Goal: Task Accomplishment & Management: Manage account settings

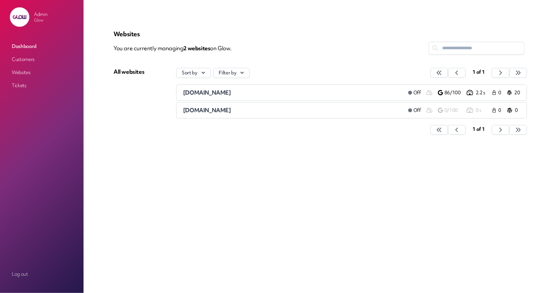
click at [35, 58] on link "Customers" at bounding box center [41, 60] width 65 height 12
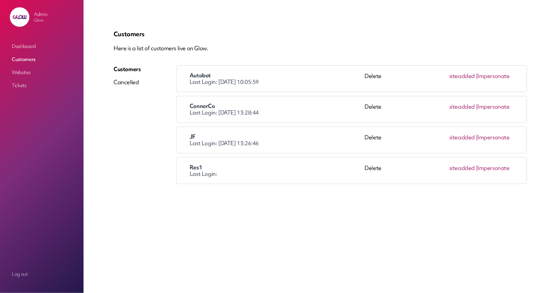
click at [505, 75] on link "Impersonate" at bounding box center [493, 76] width 32 height 8
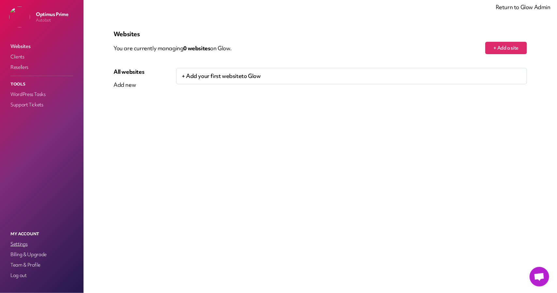
click at [19, 246] on link "Settings" at bounding box center [41, 243] width 65 height 9
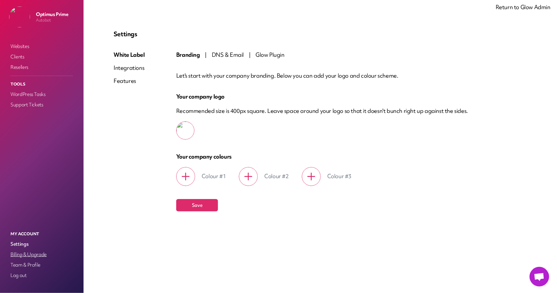
click at [23, 254] on link "Billing & Upgrade" at bounding box center [41, 254] width 65 height 9
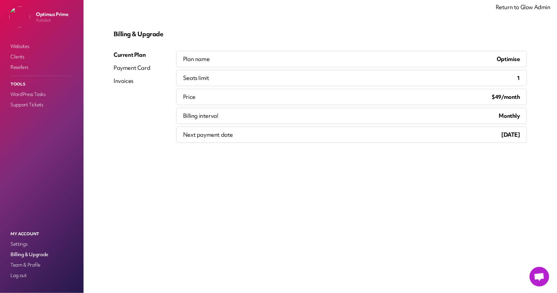
click at [138, 70] on div "Payment Card" at bounding box center [132, 68] width 37 height 8
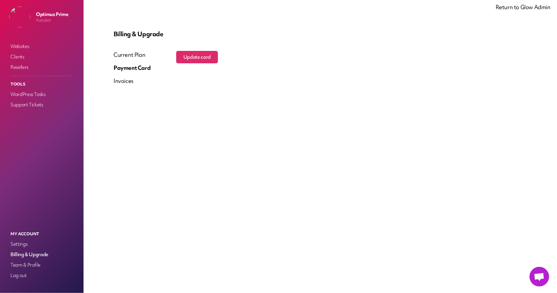
click at [132, 83] on div "Invoices" at bounding box center [124, 81] width 20 height 8
click at [36, 264] on link "Team & Profile" at bounding box center [41, 264] width 65 height 9
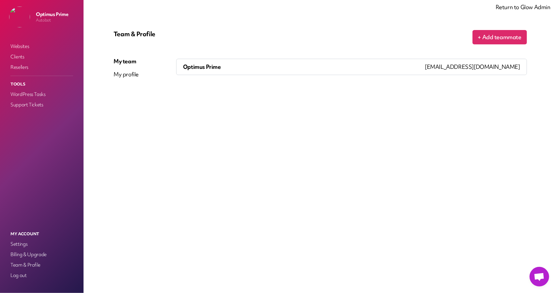
click at [478, 69] on span "optimus_prime@getglow.io" at bounding box center [472, 67] width 95 height 8
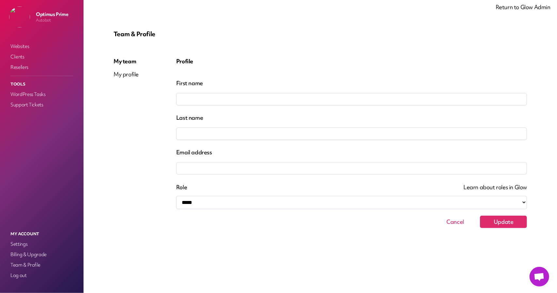
type input "*******"
type input "*****"
type input "**********"
click at [454, 222] on button "Cancel" at bounding box center [455, 222] width 42 height 12
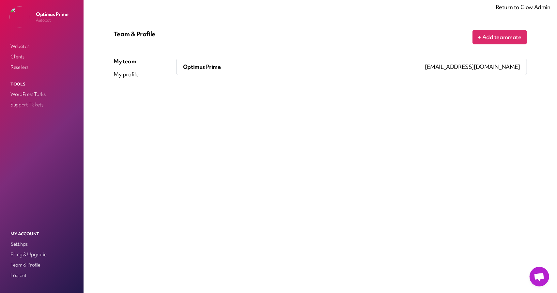
click at [120, 75] on div "My profile" at bounding box center [126, 74] width 25 height 8
select select "**********"
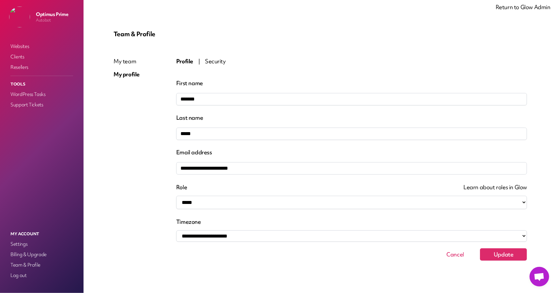
click at [217, 57] on div "**********" at bounding box center [320, 145] width 429 height 246
click at [214, 63] on span "Security" at bounding box center [215, 61] width 21 height 8
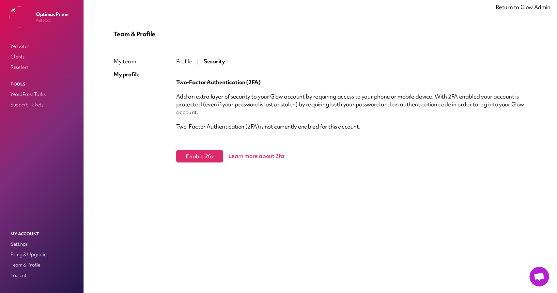
click at [191, 61] on span "Profile" at bounding box center [184, 61] width 16 height 8
select select "**********"
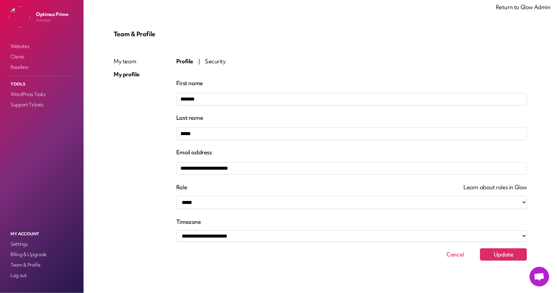
click at [122, 61] on div "My team" at bounding box center [127, 61] width 26 height 8
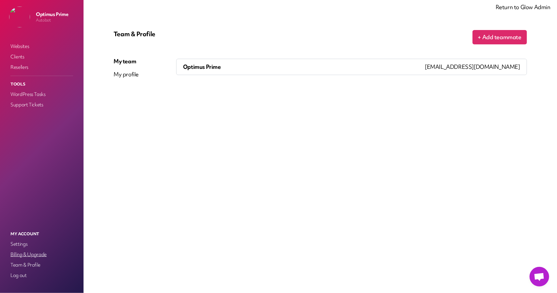
click at [17, 254] on link "Billing & Upgrade" at bounding box center [41, 254] width 65 height 9
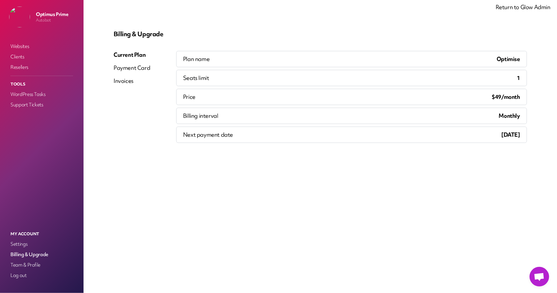
click at [136, 70] on div "Payment Card" at bounding box center [132, 68] width 37 height 8
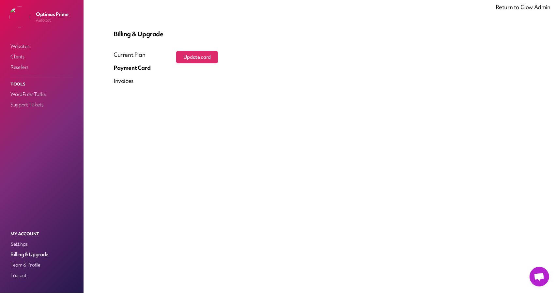
click at [125, 56] on div "Current Plan" at bounding box center [132, 55] width 37 height 8
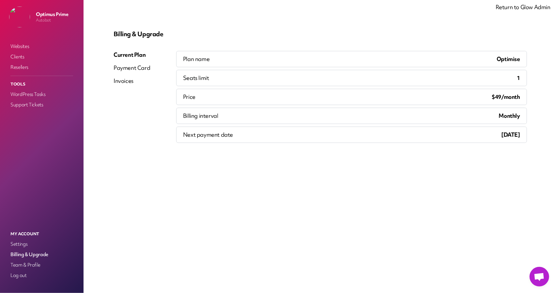
click at [535, 274] on span "Открытый чат" at bounding box center [539, 277] width 11 height 9
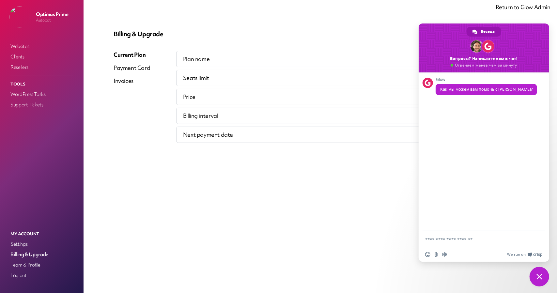
click at [537, 277] on span "Закрыть чат" at bounding box center [539, 277] width 6 height 6
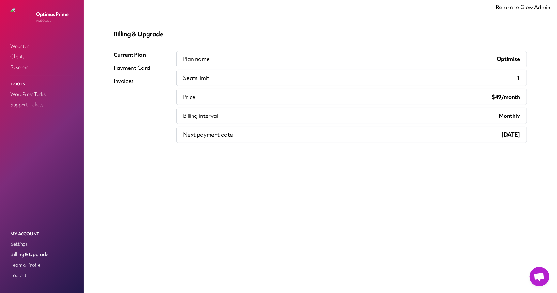
click at [146, 68] on div "Payment Card" at bounding box center [132, 68] width 37 height 8
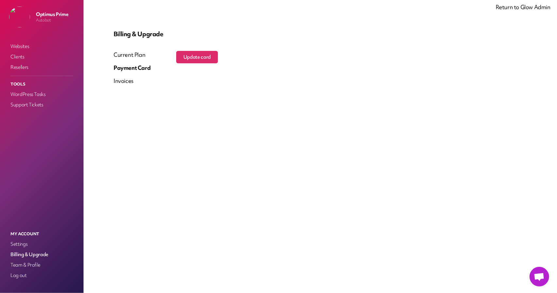
click at [132, 53] on div "Current Plan" at bounding box center [132, 55] width 37 height 8
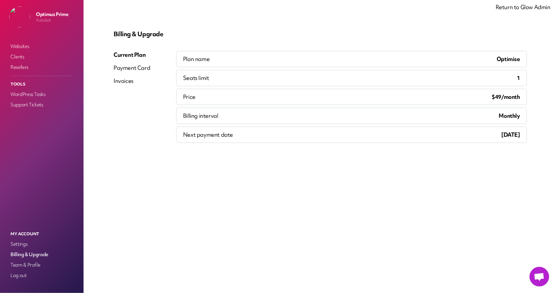
click at [234, 153] on div "Billing & Upgrade Current Plan Payment Card Invoices Plan name Optimise Seats l…" at bounding box center [320, 147] width 445 height 262
drag, startPoint x: 463, startPoint y: 162, endPoint x: 471, endPoint y: 161, distance: 8.2
click at [464, 162] on div "Billing & Upgrade Current Plan Payment Card Invoices Plan name Optimise Seats l…" at bounding box center [320, 147] width 445 height 262
click at [502, 154] on div "Billing & Upgrade Current Plan Payment Card Invoices Plan name Optimise Seats l…" at bounding box center [320, 147] width 445 height 262
click at [501, 140] on div "Next payment date September 18th 2025" at bounding box center [351, 135] width 351 height 16
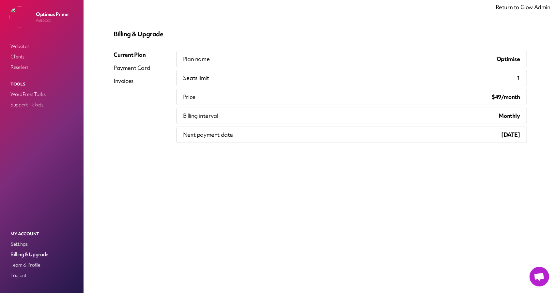
click at [24, 264] on link "Team & Profile" at bounding box center [41, 264] width 65 height 9
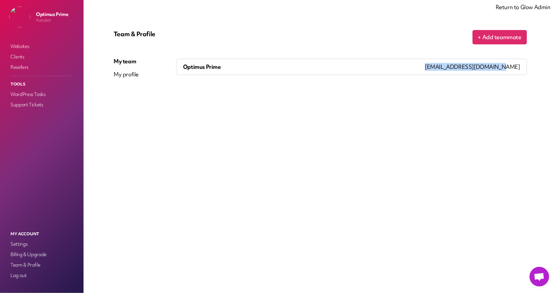
drag, startPoint x: 457, startPoint y: 68, endPoint x: 523, endPoint y: 67, distance: 66.2
click at [523, 67] on div "optimus_prime@getglow.io" at bounding box center [472, 67] width 108 height 16
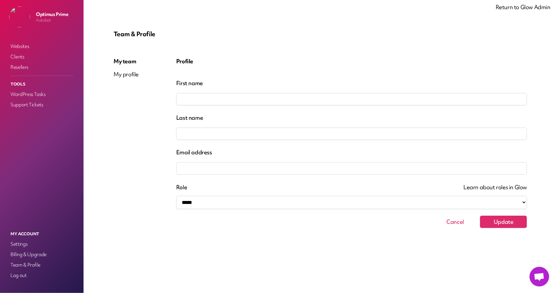
type input "*******"
type input "*****"
type input "**********"
click at [265, 169] on input "**********" at bounding box center [351, 168] width 351 height 12
click at [516, 5] on link "Return to Glow Admin" at bounding box center [523, 7] width 55 height 8
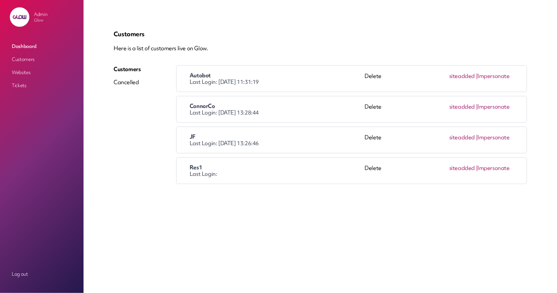
click at [18, 276] on link "Log out" at bounding box center [41, 274] width 65 height 12
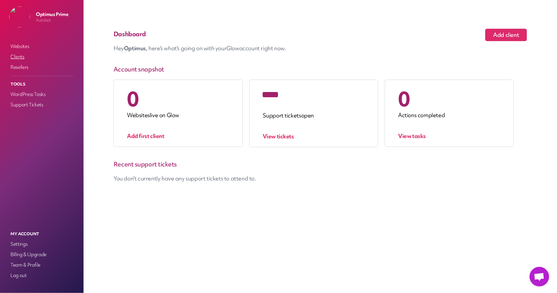
click at [27, 58] on link "Clients" at bounding box center [41, 56] width 65 height 9
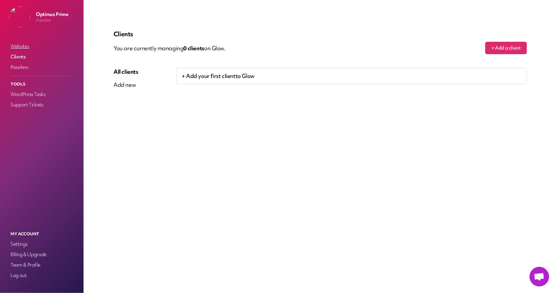
click at [25, 45] on link "Websites" at bounding box center [41, 46] width 65 height 9
click at [23, 96] on link "WordPress Tasks" at bounding box center [41, 94] width 65 height 9
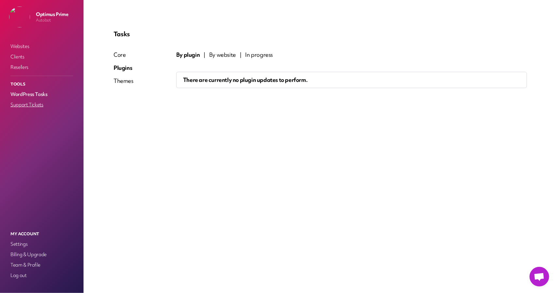
click at [28, 106] on link "Support Tickets" at bounding box center [41, 104] width 65 height 9
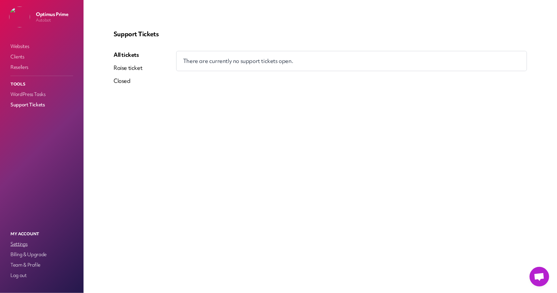
click at [16, 245] on link "Settings" at bounding box center [41, 243] width 65 height 9
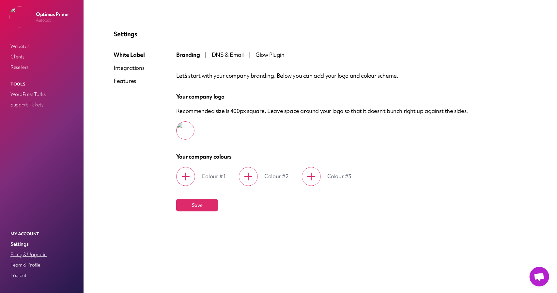
click at [19, 254] on link "Billing & Upgrade" at bounding box center [41, 254] width 65 height 9
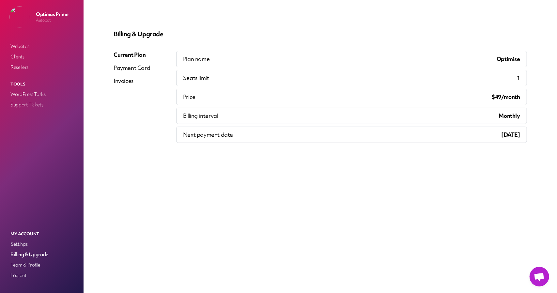
click at [128, 69] on div "Payment Card" at bounding box center [132, 68] width 37 height 8
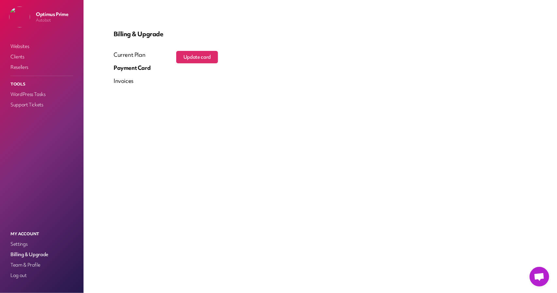
click at [128, 82] on div "Invoices" at bounding box center [124, 81] width 20 height 8
click at [22, 263] on link "Team & Profile" at bounding box center [41, 264] width 65 height 9
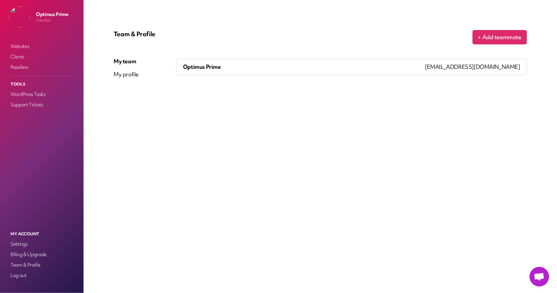
click at [227, 68] on div "Optimus Prime" at bounding box center [298, 67] width 242 height 16
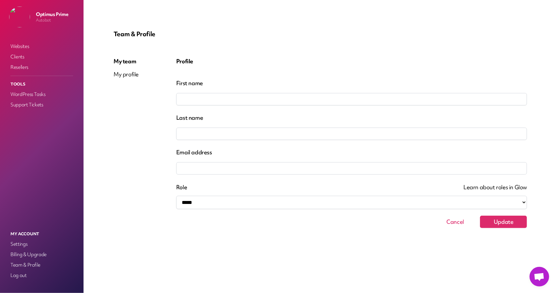
type input "*******"
type input "*****"
type input "**********"
click at [131, 75] on div "My profile" at bounding box center [126, 74] width 25 height 8
select select "**********"
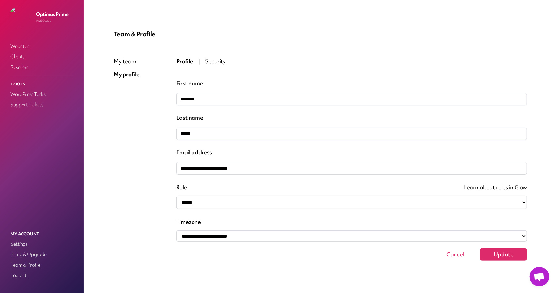
click at [133, 58] on div "My team" at bounding box center [127, 61] width 26 height 8
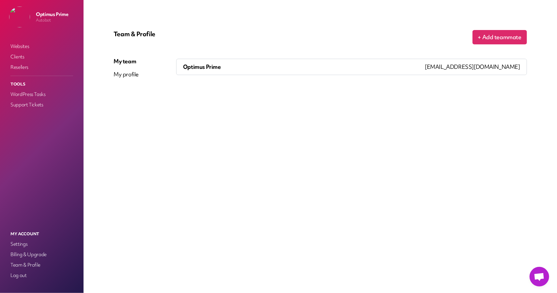
click at [229, 68] on div "Optimus Prime" at bounding box center [298, 67] width 242 height 16
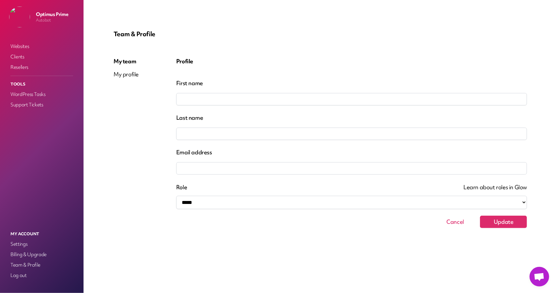
type input "*******"
type input "*****"
type input "**********"
click at [454, 220] on button "Cancel" at bounding box center [455, 222] width 42 height 12
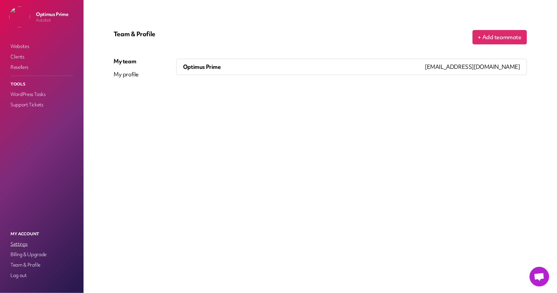
click at [20, 241] on link "Settings" at bounding box center [41, 243] width 65 height 9
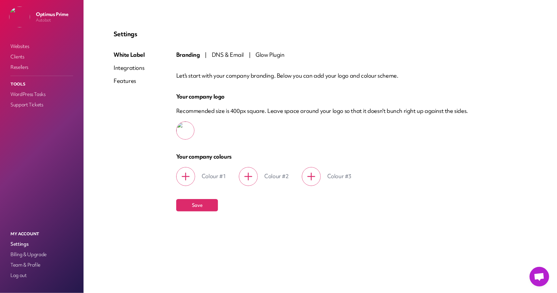
click at [126, 82] on div "Features" at bounding box center [129, 81] width 31 height 8
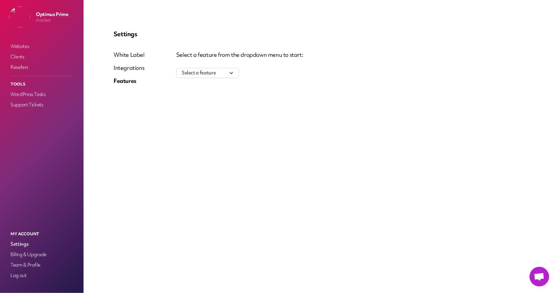
click at [125, 73] on div "White Label Integrations Features" at bounding box center [129, 70] width 31 height 39
click at [126, 70] on div "Integrations" at bounding box center [129, 68] width 31 height 8
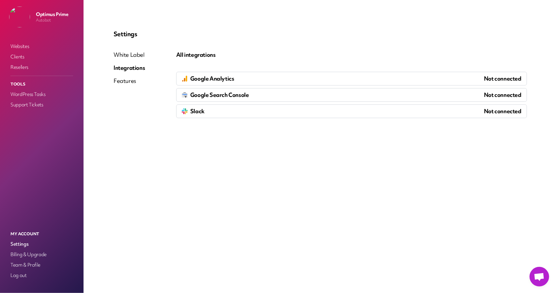
click at [128, 57] on div "White Label" at bounding box center [129, 55] width 31 height 8
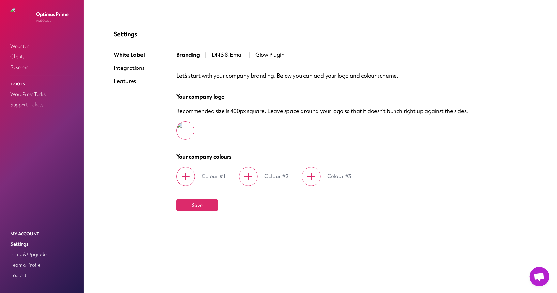
click at [224, 51] on div "Branding | DNS & Email | Glow Plugin" at bounding box center [351, 55] width 351 height 8
drag, startPoint x: 225, startPoint y: 56, endPoint x: 201, endPoint y: 60, distance: 23.9
click at [225, 56] on span "DNS & Email" at bounding box center [228, 55] width 32 height 8
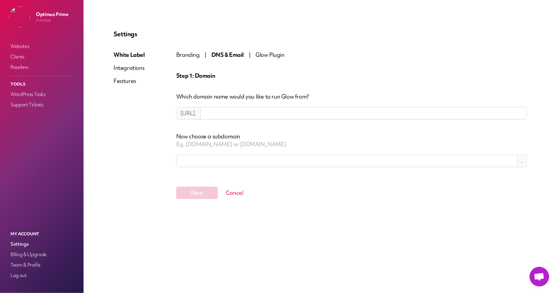
click at [127, 68] on div "Integrations" at bounding box center [129, 68] width 31 height 8
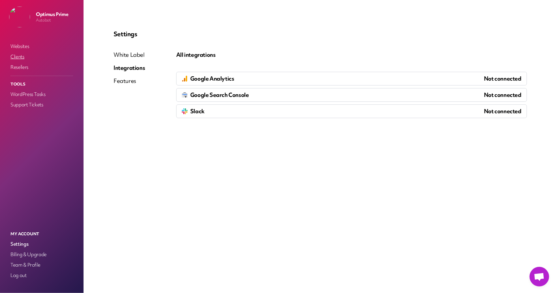
click at [27, 57] on link "Clients" at bounding box center [41, 56] width 65 height 9
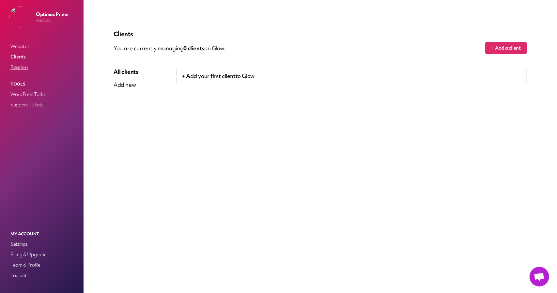
click at [18, 71] on link "Resellers" at bounding box center [41, 67] width 65 height 9
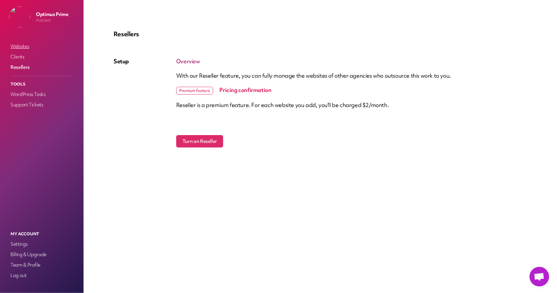
click at [17, 42] on link "Websites" at bounding box center [41, 46] width 65 height 9
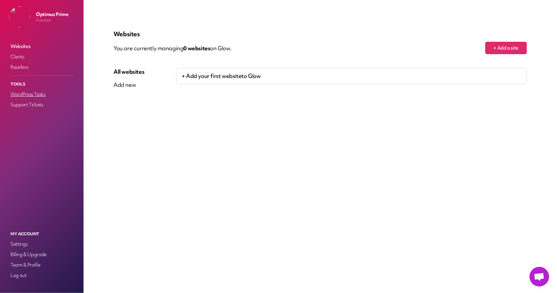
click at [23, 94] on link "WordPress Tasks" at bounding box center [41, 94] width 65 height 9
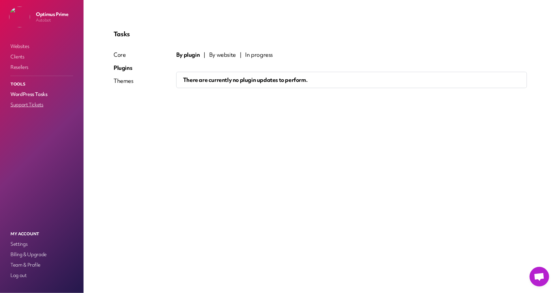
click at [25, 105] on link "Support Tickets" at bounding box center [41, 104] width 65 height 9
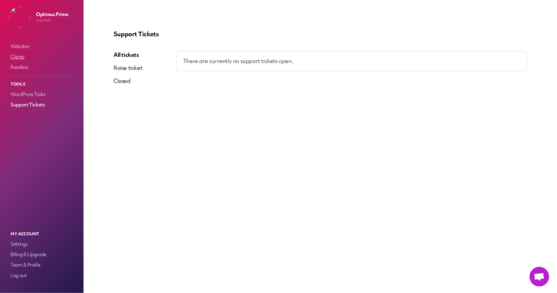
click at [24, 54] on link "Clients" at bounding box center [41, 56] width 65 height 9
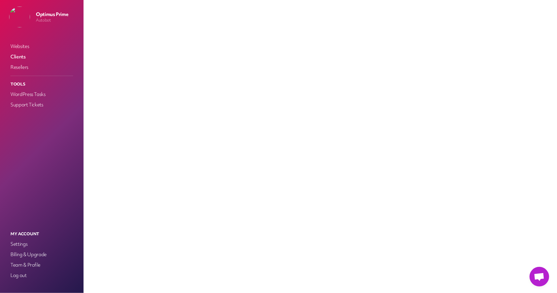
click at [25, 35] on div "Optimus Prime Autobot Websites Clients Resellers Tools WordPress Tasks Support …" at bounding box center [42, 111] width 84 height 223
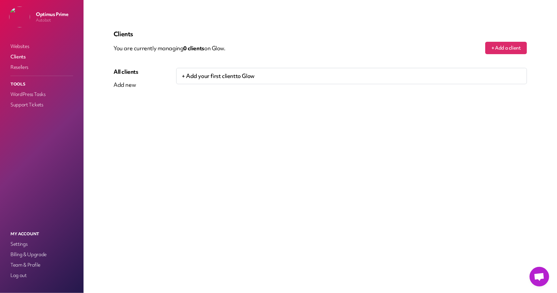
click at [24, 41] on nav "Websites Clients Resellers Tools WordPress Tasks Support Tickets" at bounding box center [42, 128] width 70 height 177
click at [18, 277] on link "Log out" at bounding box center [41, 275] width 65 height 9
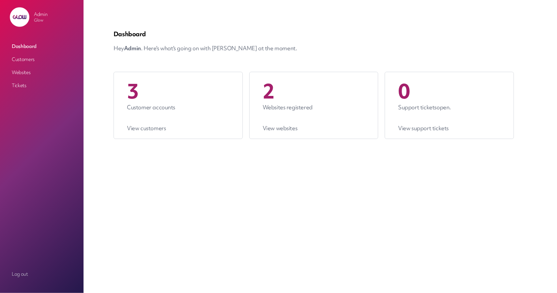
click at [26, 61] on link "Customers" at bounding box center [41, 60] width 65 height 12
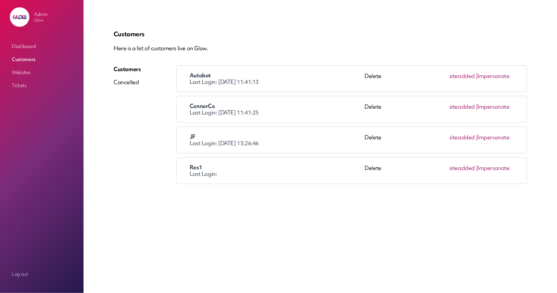
click at [500, 75] on link "Impersonate" at bounding box center [493, 76] width 32 height 8
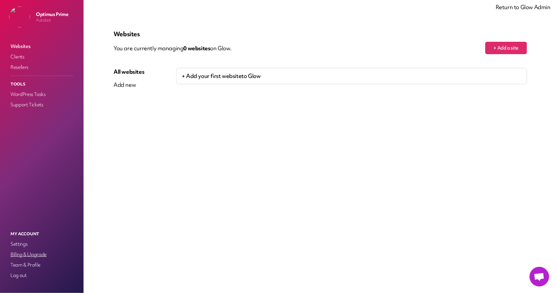
click at [33, 258] on link "Billing & Upgrade" at bounding box center [41, 254] width 65 height 9
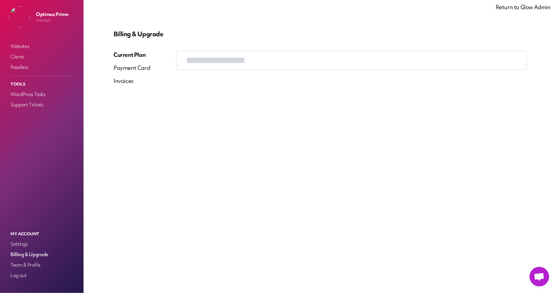
click at [121, 83] on div "Invoices" at bounding box center [124, 81] width 20 height 8
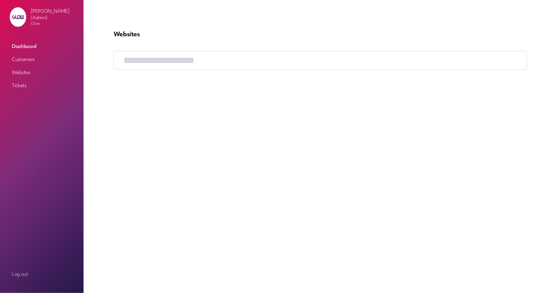
click at [35, 58] on link "Customers" at bounding box center [41, 60] width 65 height 12
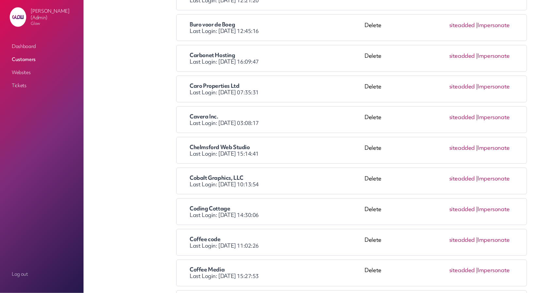
scroll to position [555, 0]
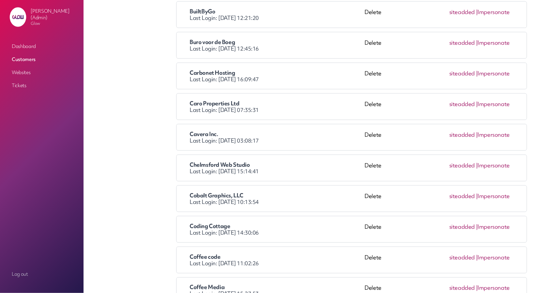
click at [484, 192] on link "Impersonate" at bounding box center [493, 196] width 32 height 8
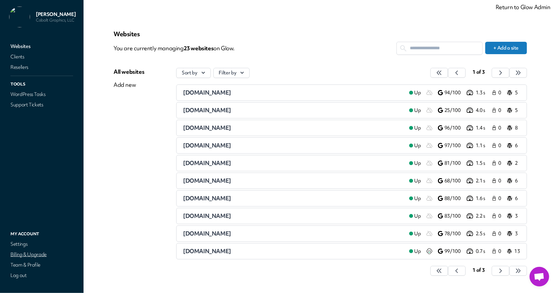
click at [23, 256] on link "Billing & Upgrade" at bounding box center [41, 254] width 65 height 9
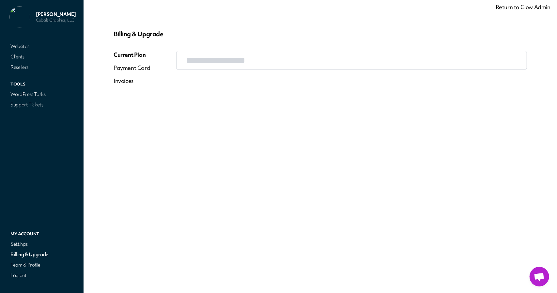
click at [127, 83] on div "Invoices" at bounding box center [124, 81] width 20 height 8
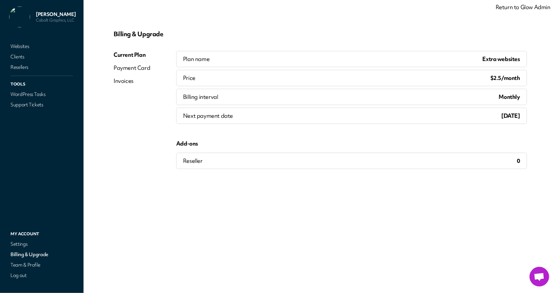
click at [127, 82] on div "Invoices" at bounding box center [124, 81] width 20 height 8
drag, startPoint x: 112, startPoint y: 33, endPoint x: 168, endPoint y: 32, distance: 55.8
click at [168, 32] on div "Billing & Upgrade Current Plan Payment Card Invoices Plan name Extra websites P…" at bounding box center [320, 99] width 429 height 155
copy p "Billing & Upgrade"
click at [349, 220] on div "Billing & Upgrade Current Plan Payment Card Invoices Plan name Extra websites P…" at bounding box center [320, 147] width 445 height 262
